Goal: Task Accomplishment & Management: Use online tool/utility

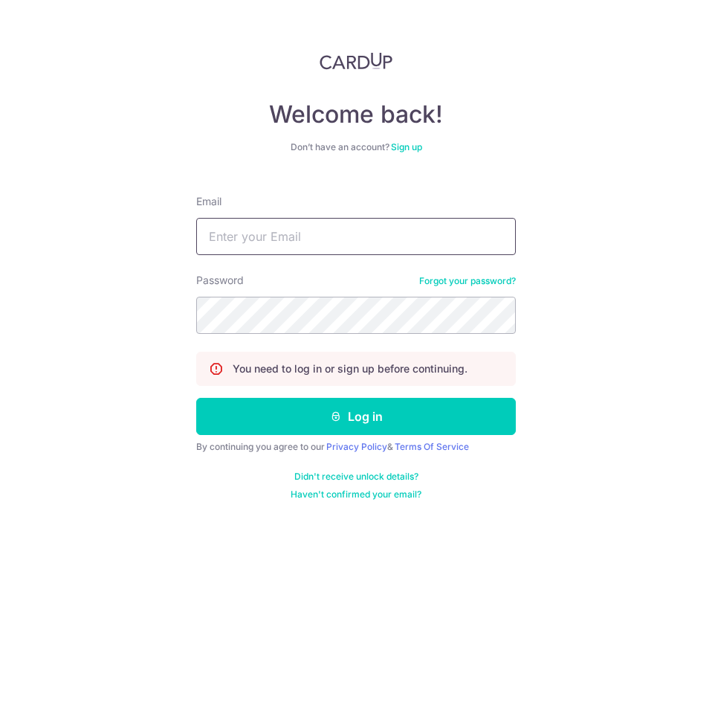
click at [331, 243] on input "Email" at bounding box center [356, 236] width 320 height 37
type input "[EMAIL_ADDRESS][DOMAIN_NAME]"
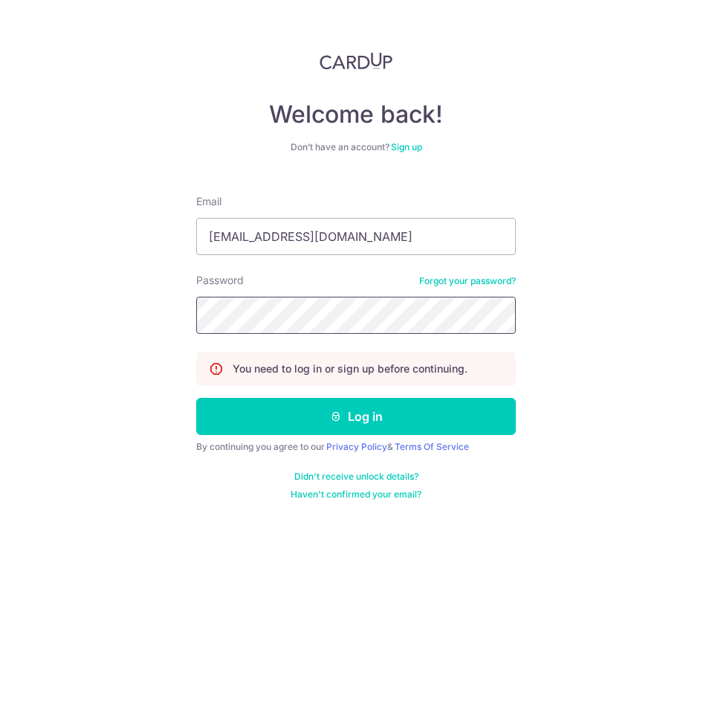
click at [196, 398] on button "Log in" at bounding box center [356, 416] width 320 height 37
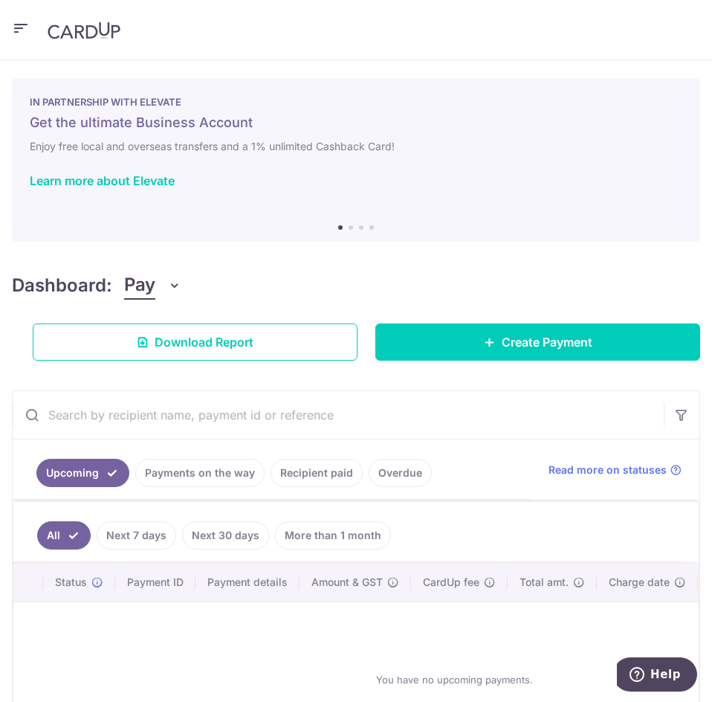
click at [25, 28] on icon "button" at bounding box center [21, 28] width 18 height 19
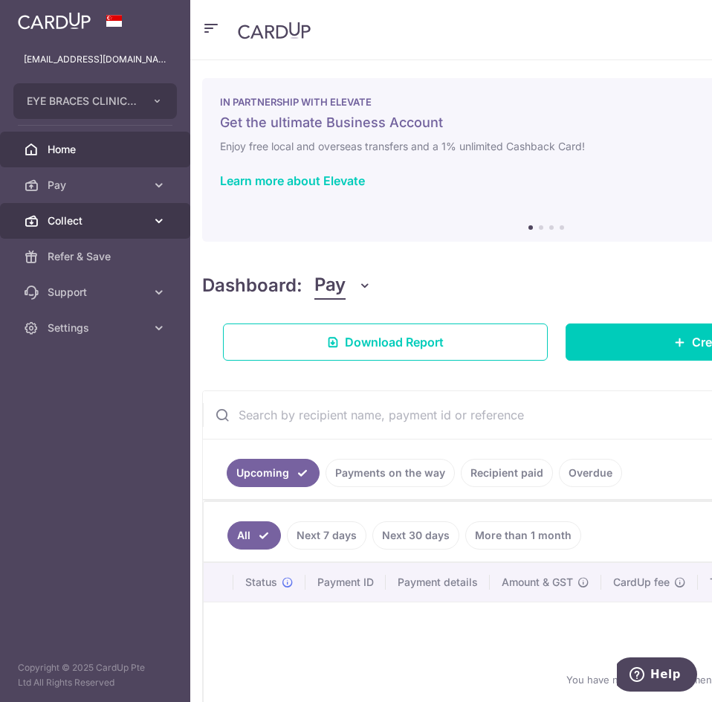
click at [132, 223] on span "Collect" at bounding box center [97, 220] width 98 height 15
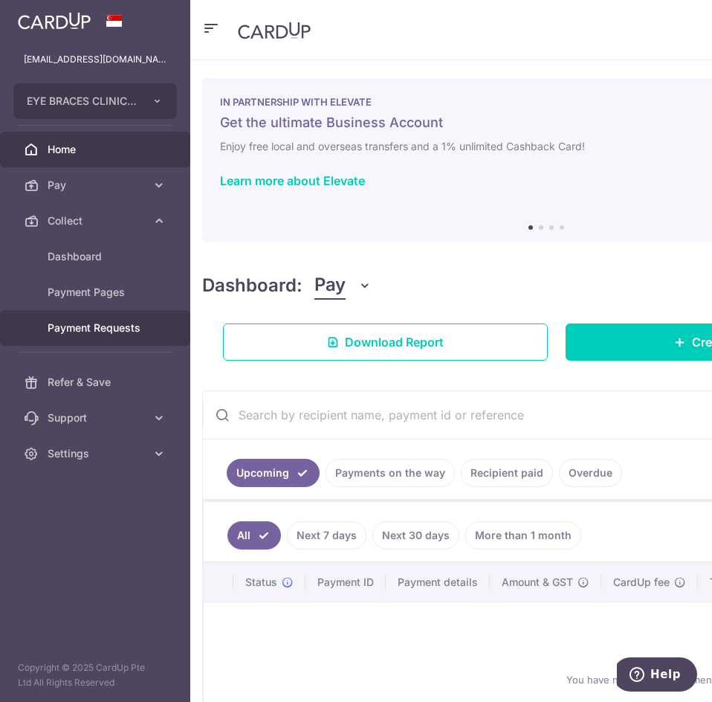
click at [111, 344] on link "Payment Requests" at bounding box center [95, 328] width 190 height 36
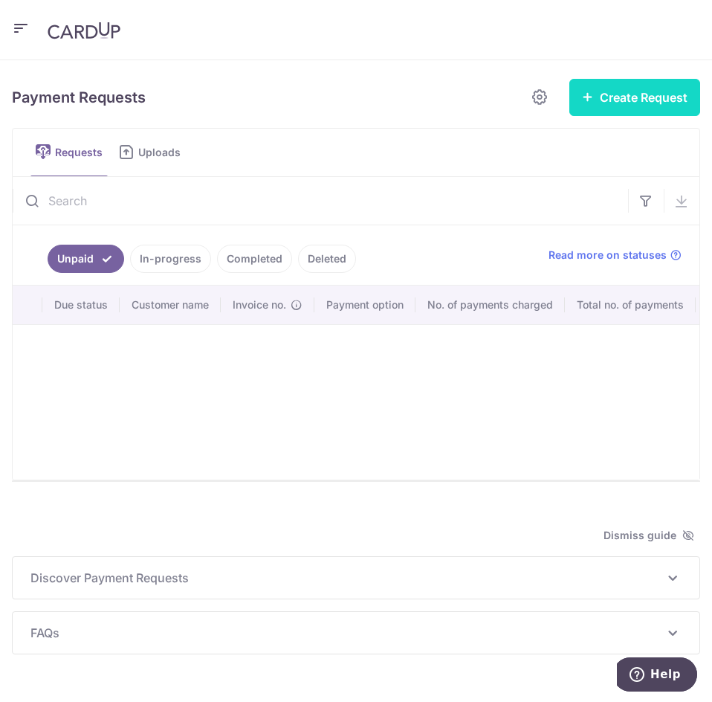
click at [610, 106] on button "Create Request" at bounding box center [634, 97] width 131 height 37
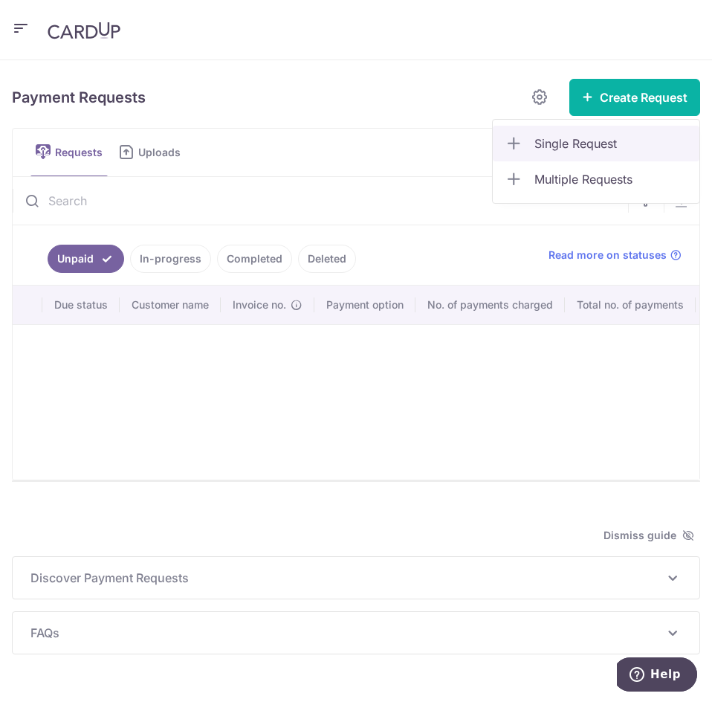
click at [588, 149] on span "Single Request" at bounding box center [610, 144] width 153 height 18
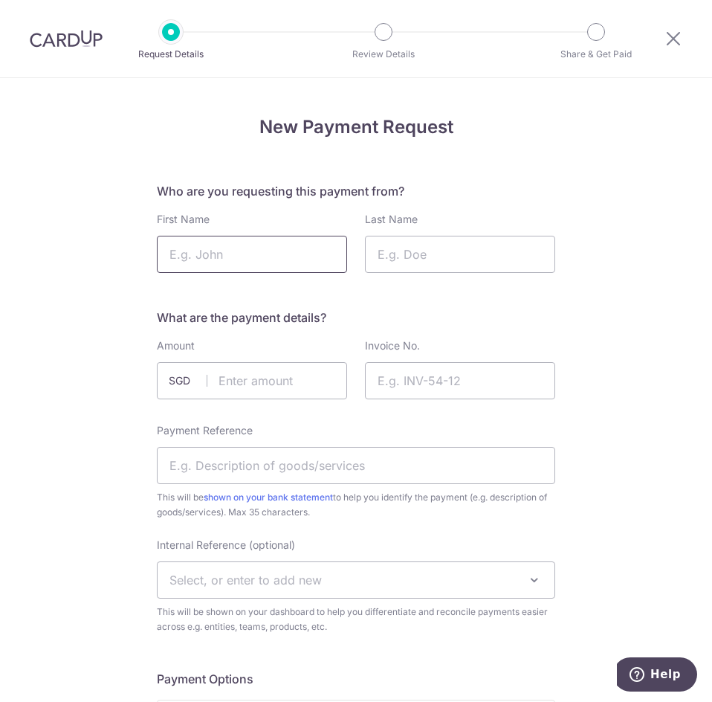
click at [297, 258] on input "First Name" at bounding box center [252, 254] width 190 height 37
type input "Leslie"
click at [403, 248] on input "Last Name" at bounding box center [460, 254] width 190 height 37
type input "Ang"
click at [280, 374] on input "text" at bounding box center [252, 380] width 190 height 37
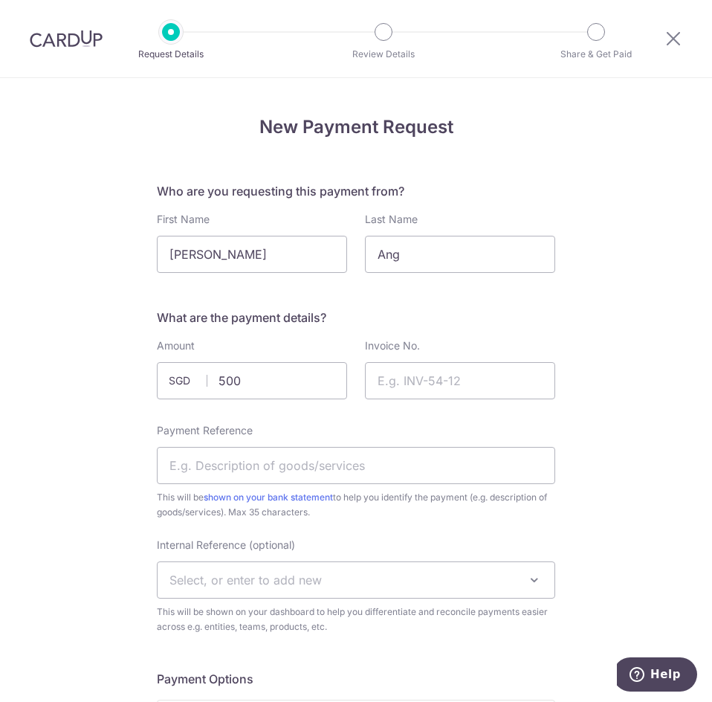
type input "500.00"
click at [442, 383] on input "Invoice No." at bounding box center [460, 380] width 190 height 37
paste input "OR-SIG25000276"
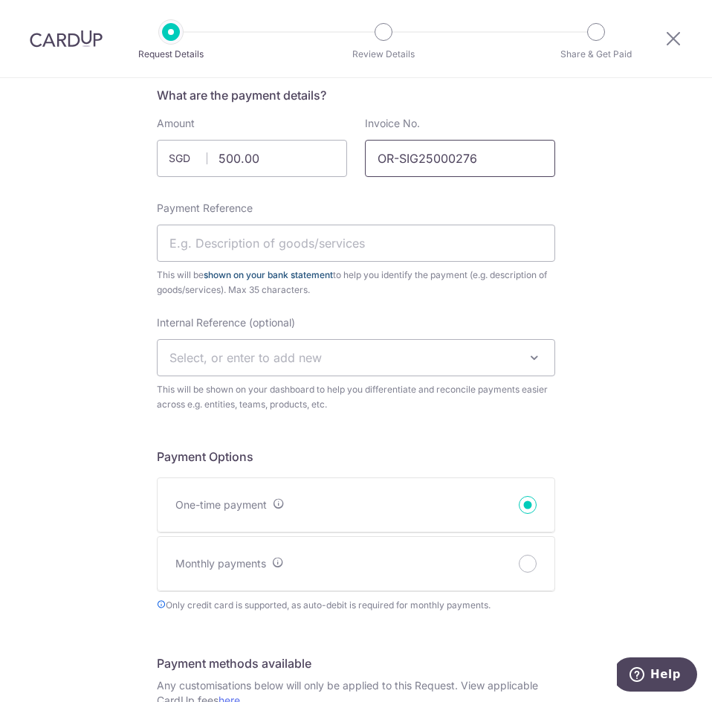
scroll to position [223, 0]
type input "OR-SIG25000276"
click at [286, 242] on input "Payment Reference" at bounding box center [356, 242] width 398 height 37
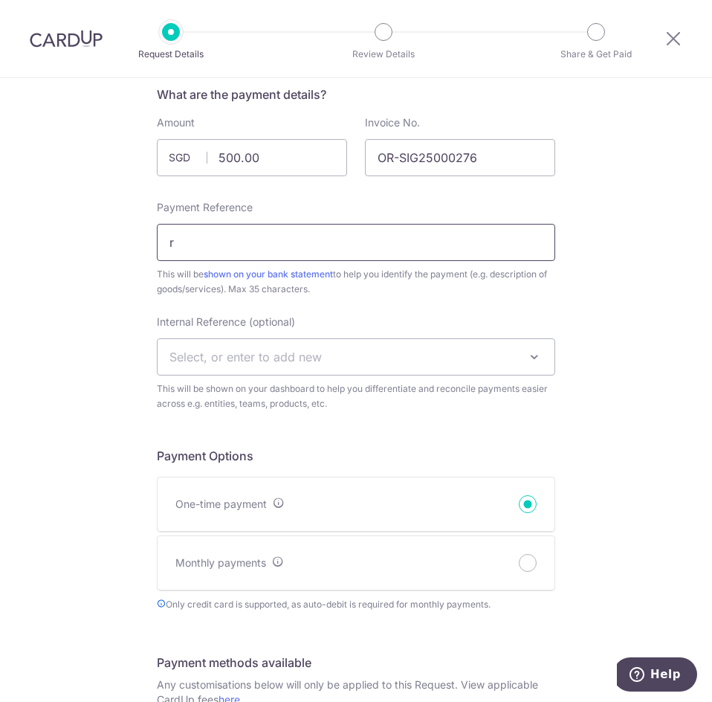
type input "Right lens replacement"
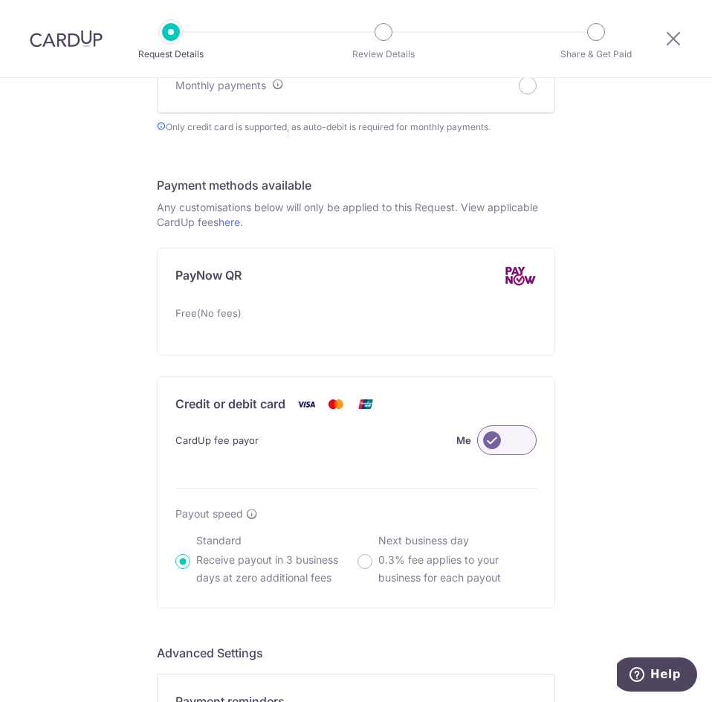
scroll to position [954, 0]
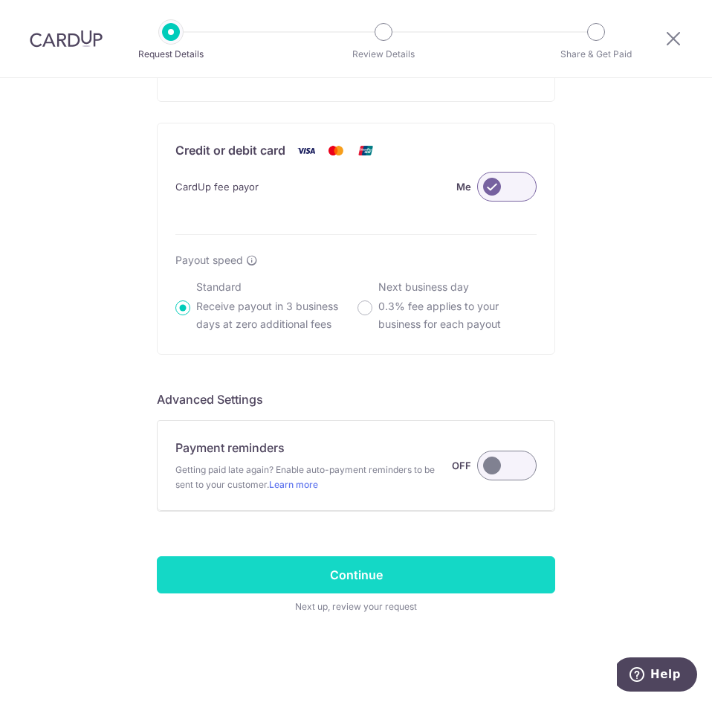
click at [373, 572] on input "Continue" at bounding box center [356, 574] width 398 height 37
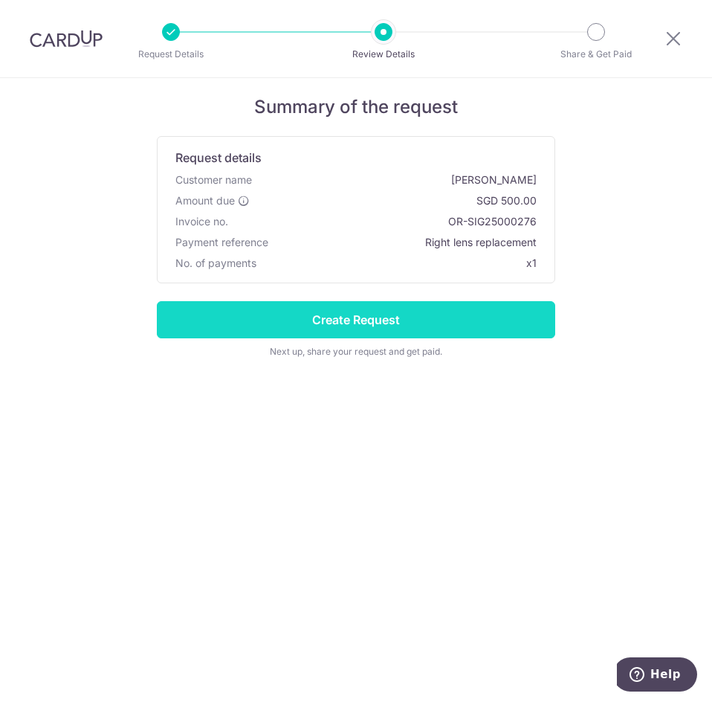
click at [419, 314] on input "Create Request" at bounding box center [356, 319] width 398 height 37
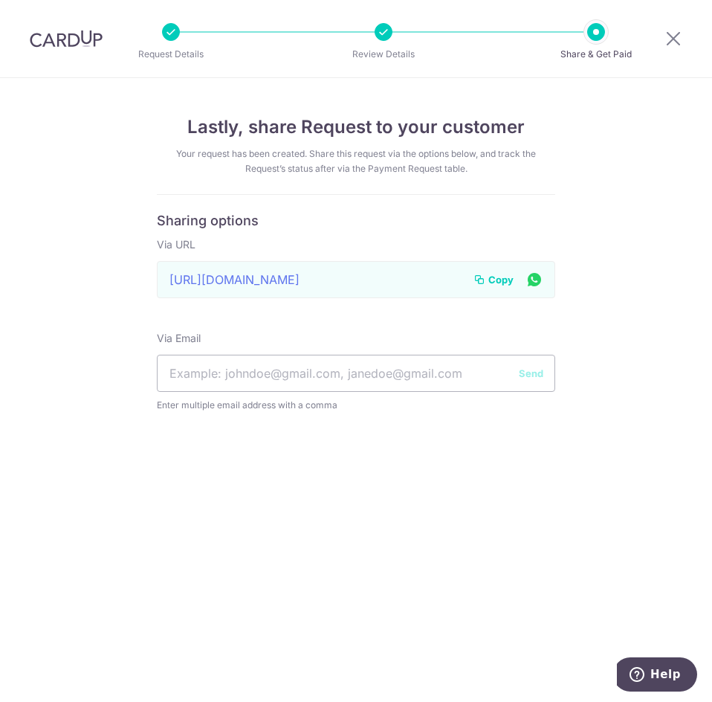
click at [491, 277] on span "Copy" at bounding box center [500, 279] width 25 height 15
click at [674, 35] on icon at bounding box center [674, 38] width 18 height 19
